Goal: Task Accomplishment & Management: Use online tool/utility

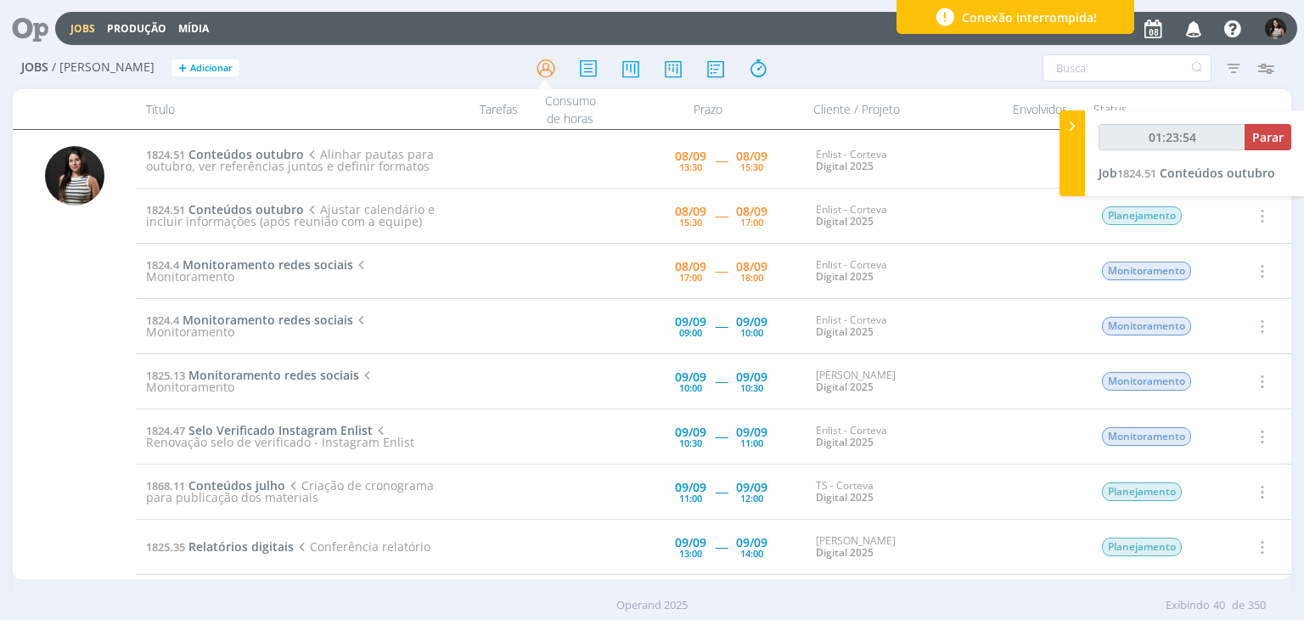
type input "01:23:55"
click at [1264, 140] on span "Parar" at bounding box center [1267, 137] width 31 height 16
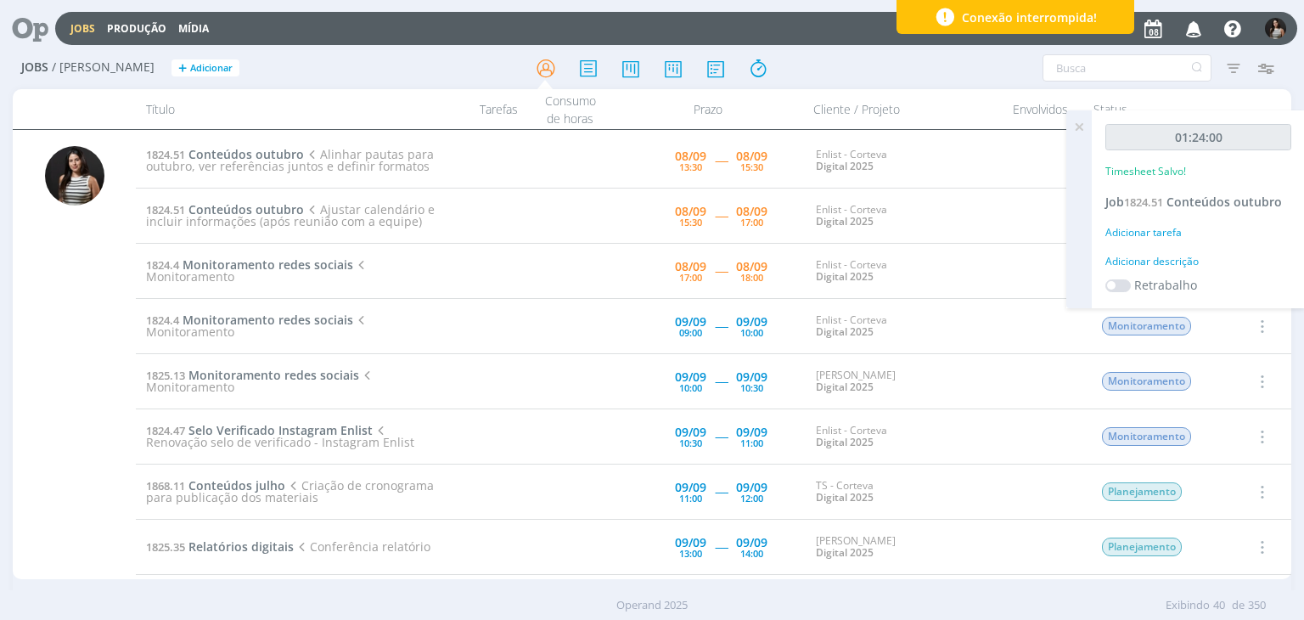
click at [1073, 121] on icon at bounding box center [1079, 126] width 31 height 33
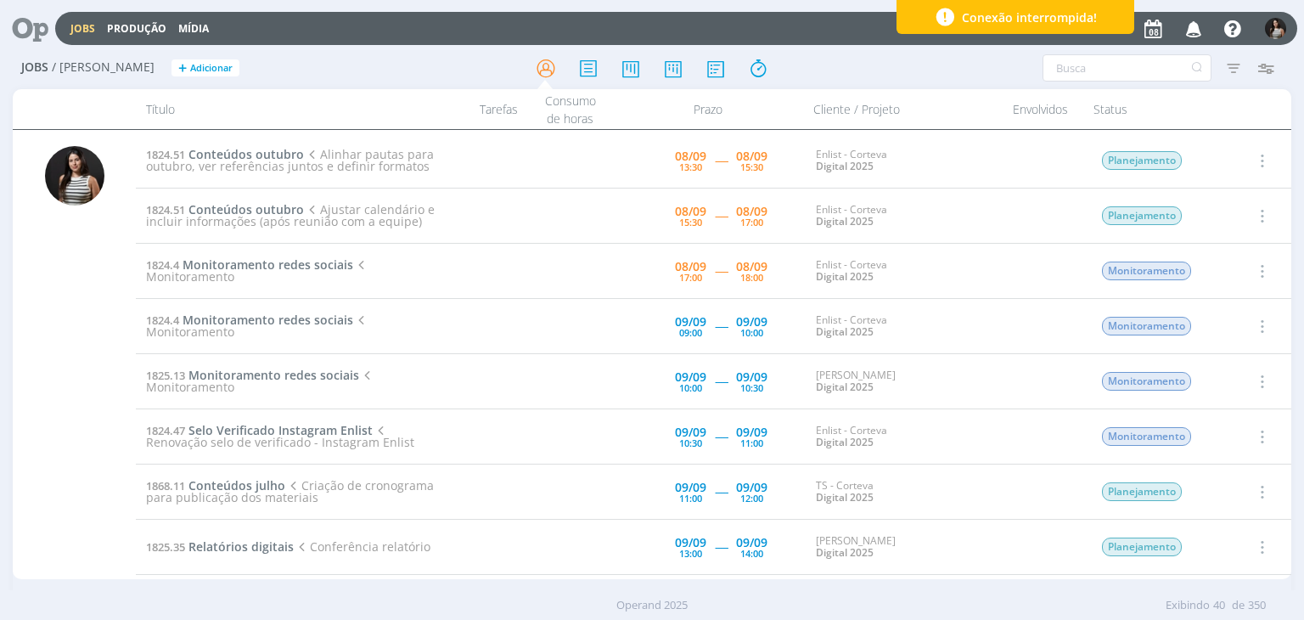
click at [1260, 152] on icon "button" at bounding box center [1260, 160] width 19 height 20
click at [1222, 216] on link "Concluir" at bounding box center [1213, 216] width 134 height 27
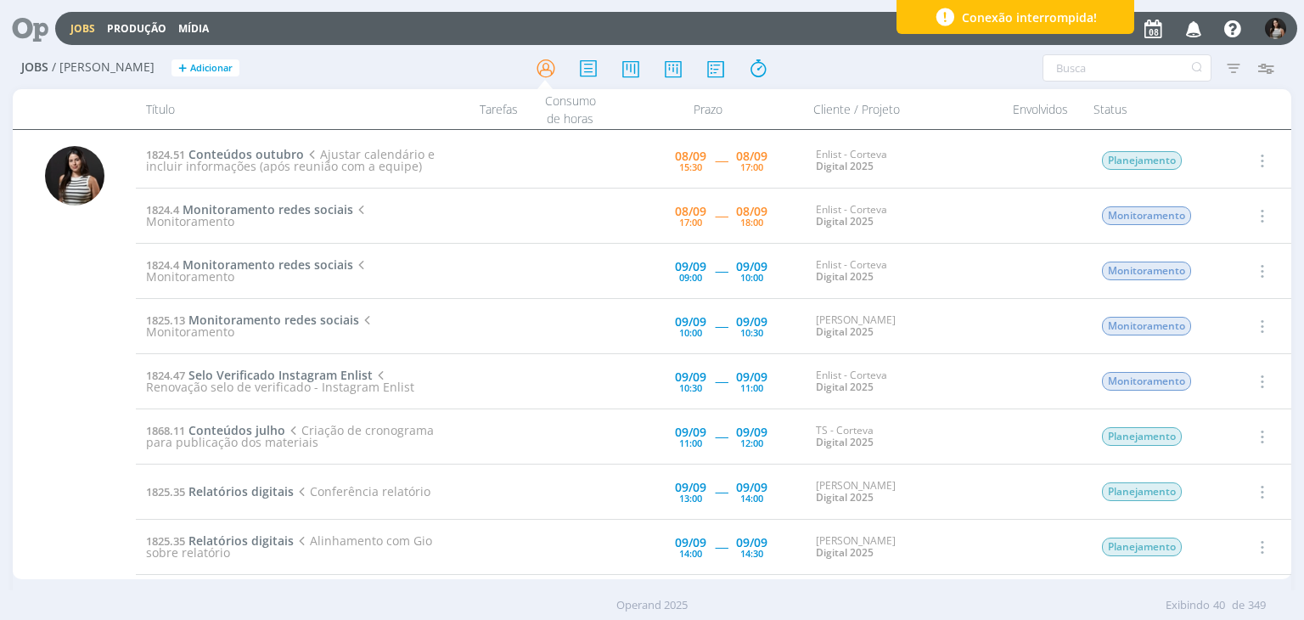
click at [1260, 154] on icon "button" at bounding box center [1260, 160] width 19 height 20
click at [1232, 267] on link "Iniciar timesheet" at bounding box center [1213, 270] width 134 height 27
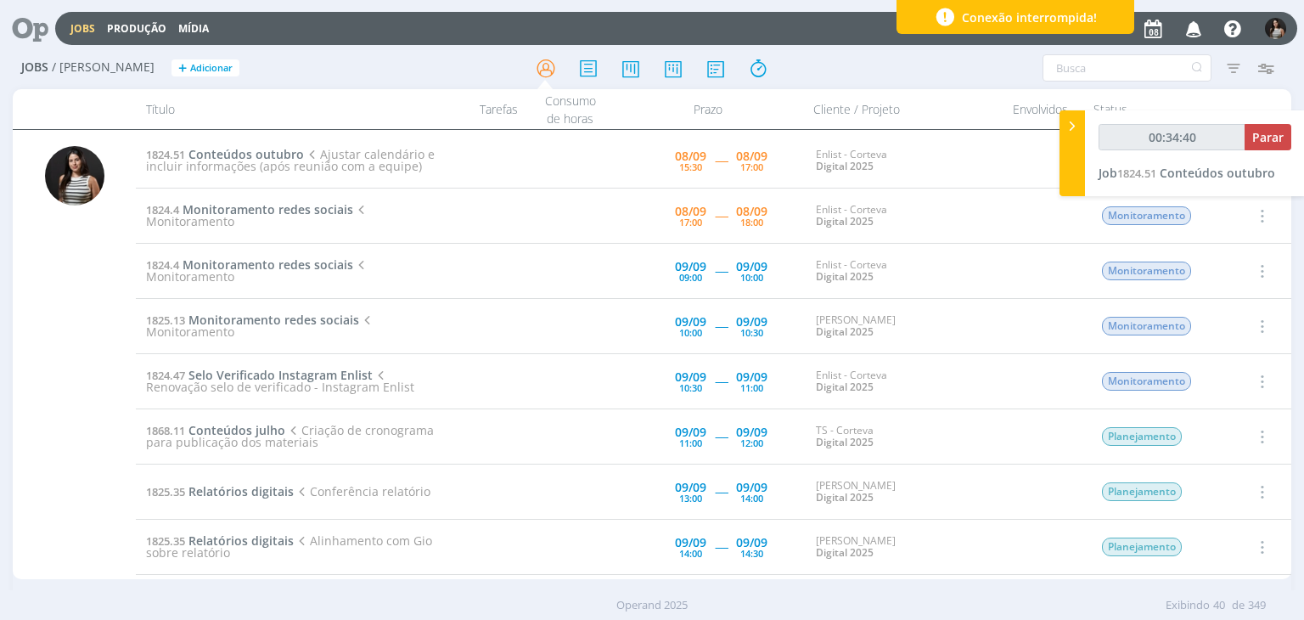
type input "00:37:15"
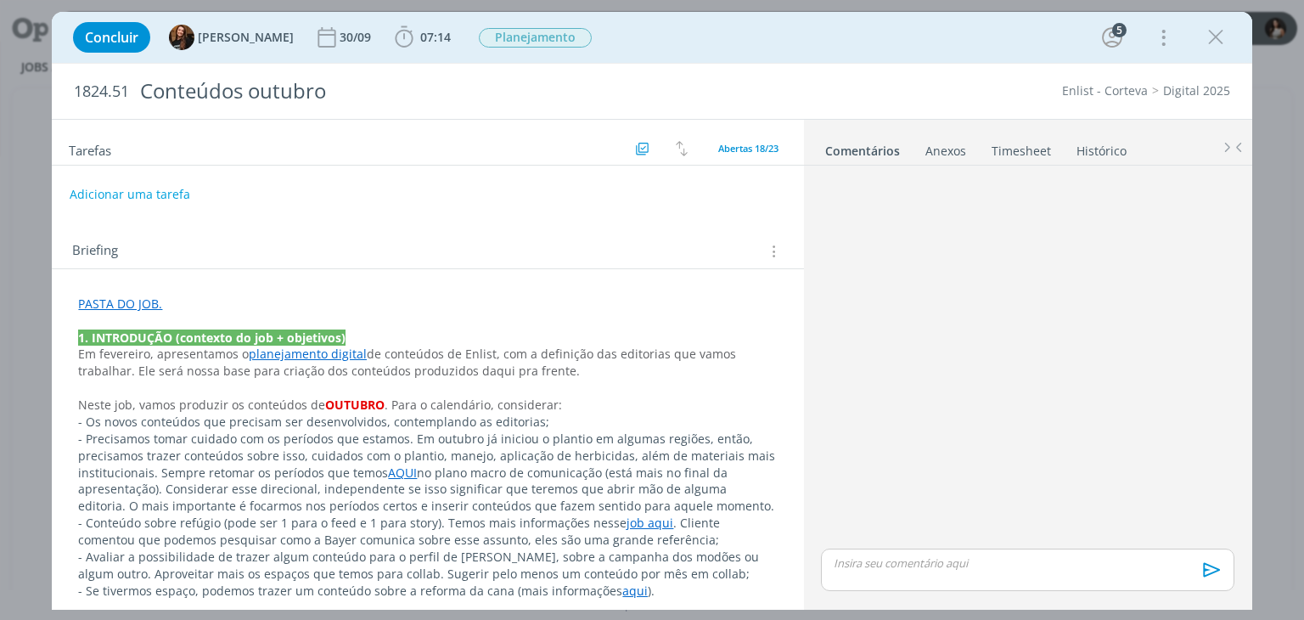
click at [1006, 148] on link "Timesheet" at bounding box center [1021, 147] width 61 height 25
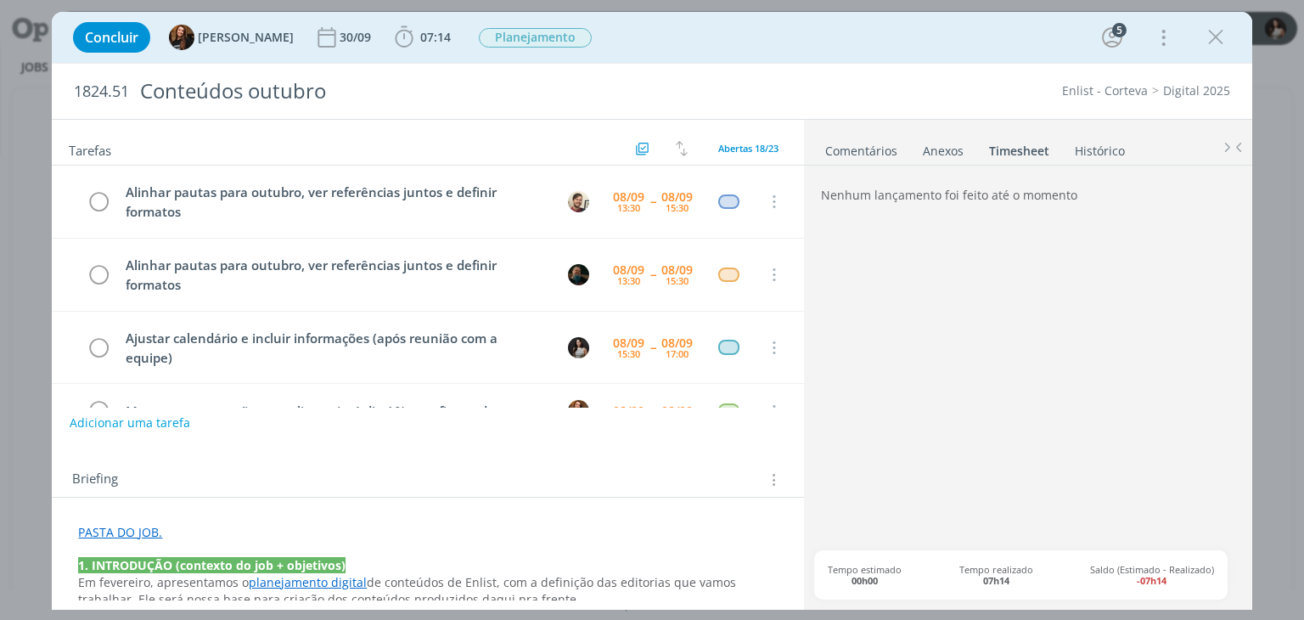
click at [866, 143] on link "Comentários" at bounding box center [861, 147] width 74 height 25
click at [1017, 154] on link "Timesheet" at bounding box center [1021, 147] width 61 height 25
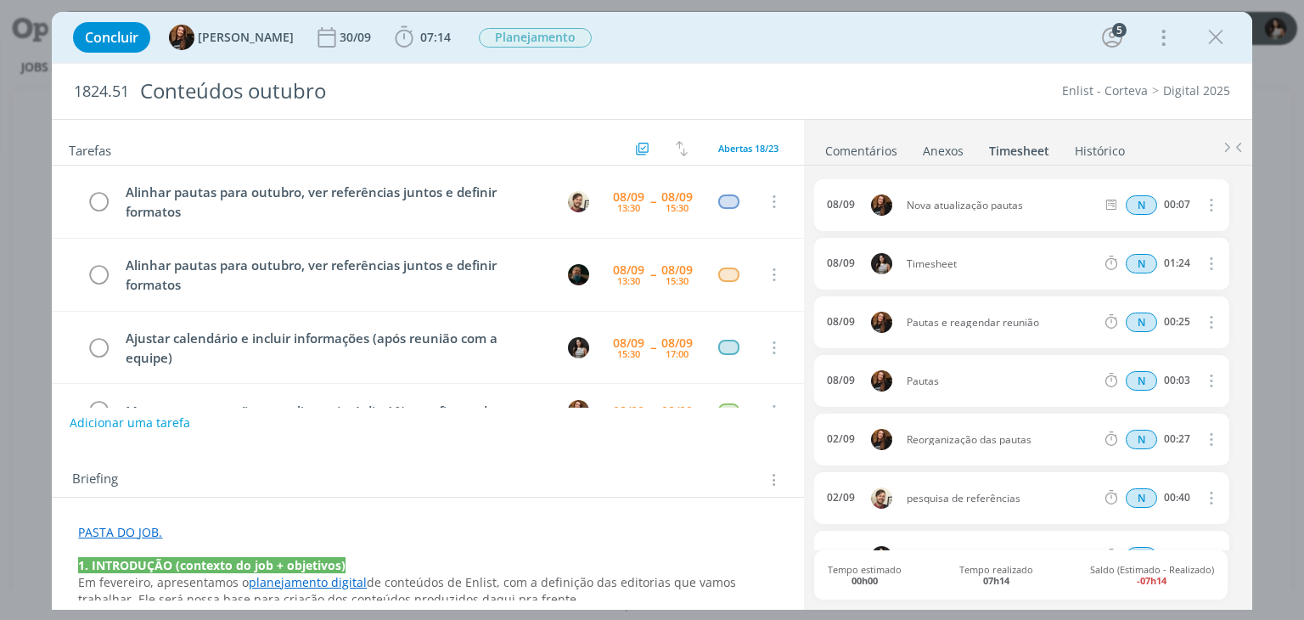
click at [1205, 263] on icon "dialog" at bounding box center [1209, 263] width 19 height 20
click at [1168, 317] on link "Editar" at bounding box center [1162, 319] width 134 height 27
drag, startPoint x: 969, startPoint y: 265, endPoint x: 894, endPoint y: 265, distance: 75.5
click at [894, 265] on div "[DATE] 14:54 Timesheet Selecione a tarefa N 01:24" at bounding box center [1021, 264] width 414 height 52
click at [914, 135] on li "Comentários" at bounding box center [873, 147] width 98 height 25
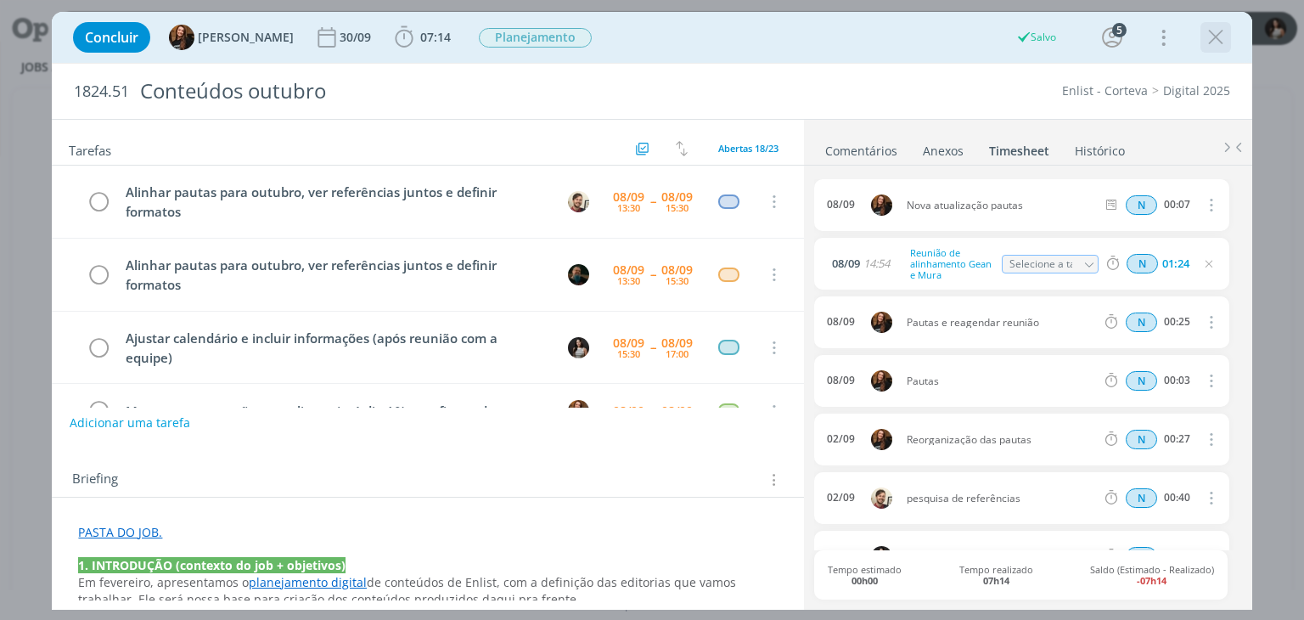
click at [1209, 42] on icon "dialog" at bounding box center [1215, 37] width 25 height 25
